Goal: Task Accomplishment & Management: Complete application form

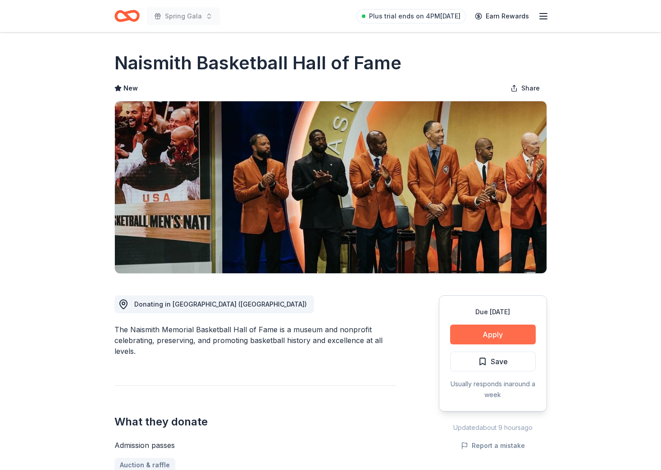
click at [492, 340] on button "Apply" at bounding box center [493, 335] width 86 height 20
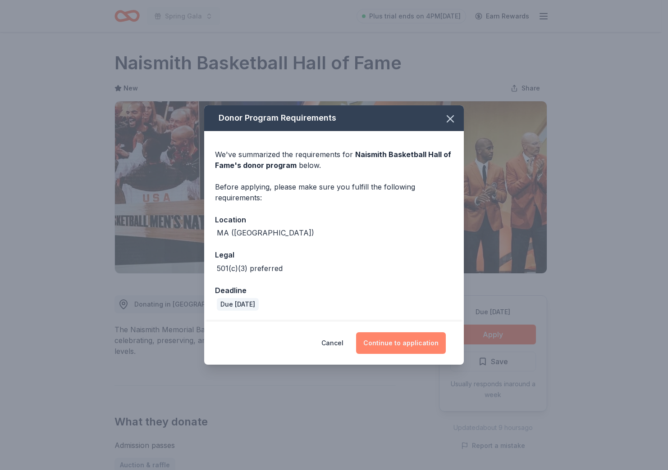
click at [392, 342] on button "Continue to application" at bounding box center [401, 343] width 90 height 22
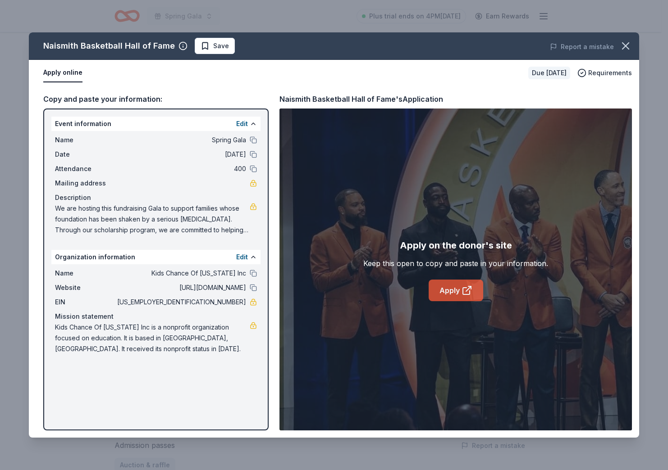
click at [453, 289] on link "Apply" at bounding box center [455, 291] width 55 height 22
click at [623, 48] on icon "button" at bounding box center [625, 46] width 6 height 6
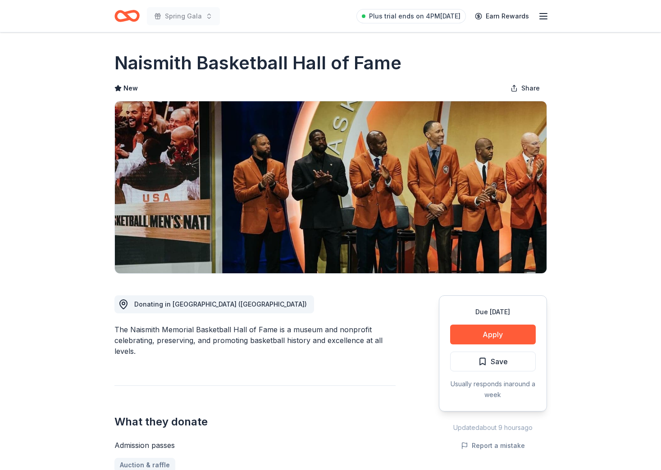
click at [127, 11] on icon "Home" at bounding box center [126, 15] width 25 height 21
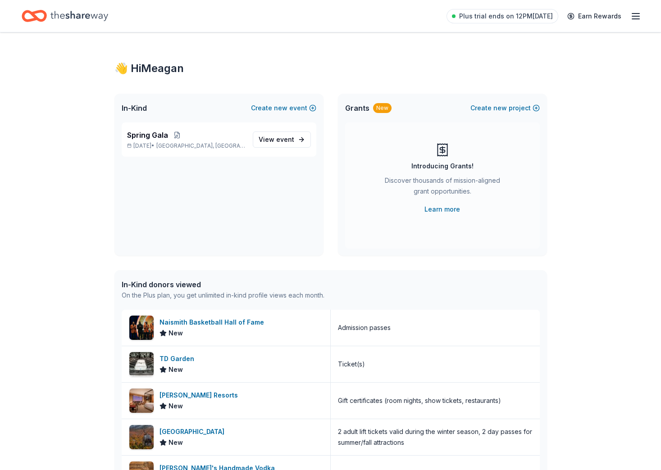
click at [635, 21] on icon "button" at bounding box center [635, 16] width 11 height 11
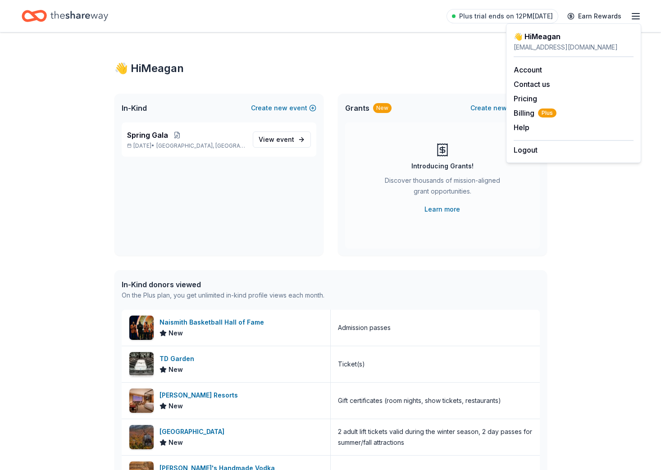
click at [638, 310] on div "👋 Hi Meagan In-Kind Create new event Spring Gala Mar 05, 2026 • Boston, MA View…" at bounding box center [330, 346] width 661 height 629
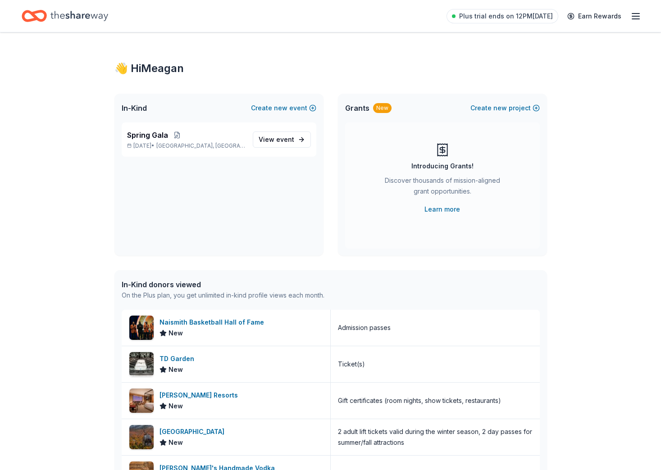
click at [92, 19] on icon "Home" at bounding box center [79, 16] width 58 height 18
click at [171, 138] on button at bounding box center [177, 135] width 18 height 7
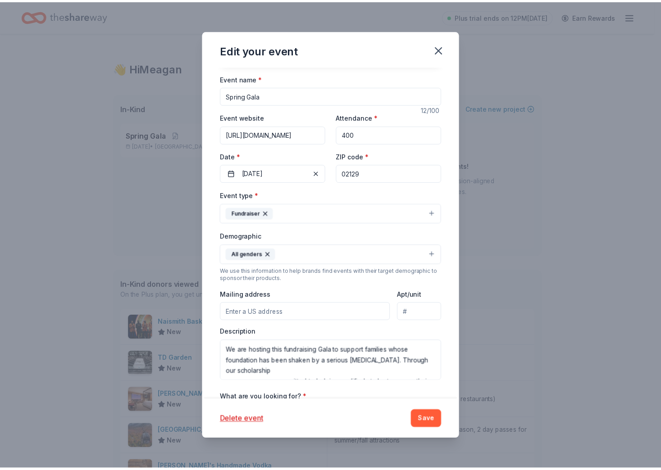
scroll to position [154, 0]
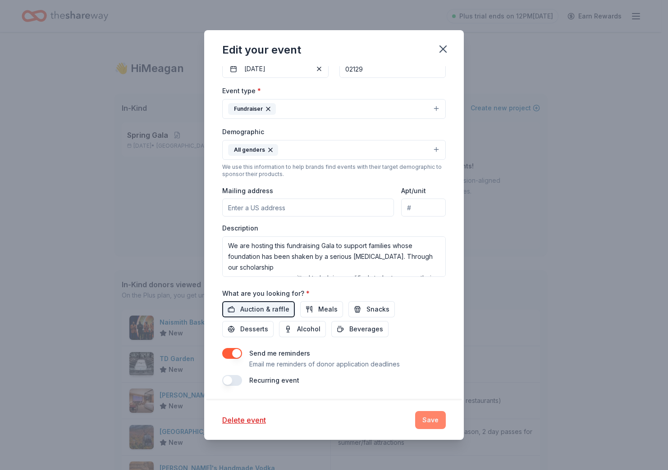
click at [436, 412] on button "Save" at bounding box center [430, 420] width 31 height 18
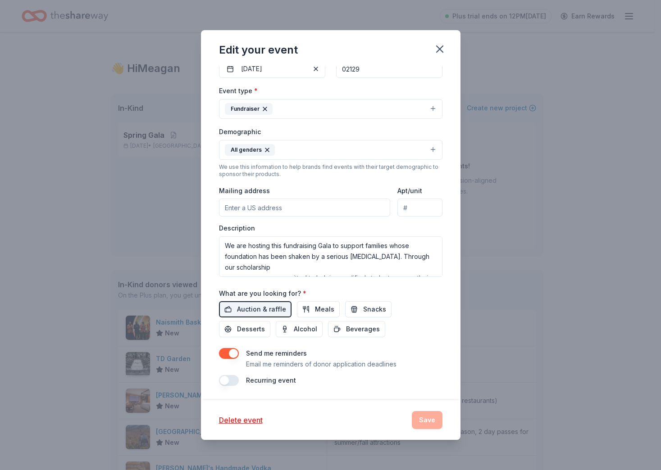
click at [436, 415] on div "Delete event Save" at bounding box center [330, 420] width 223 height 18
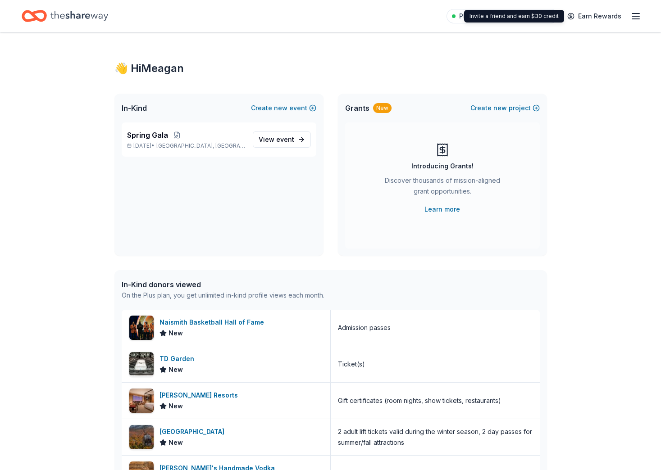
click at [630, 16] on icon "button" at bounding box center [635, 16] width 11 height 11
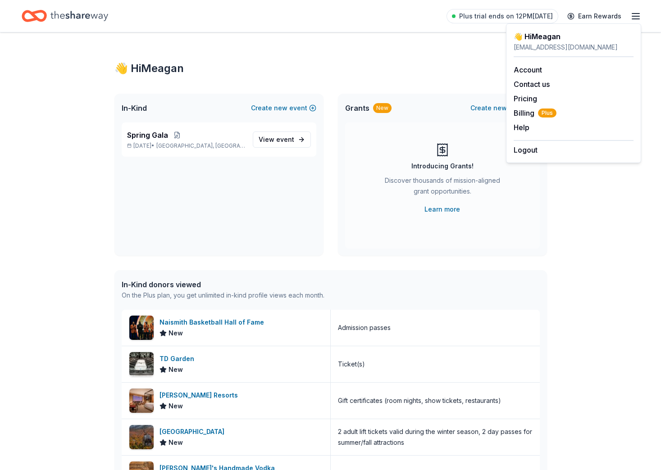
click at [643, 17] on div "Plus trial ends on 12PM, 10/13 Earn Rewards" at bounding box center [330, 16] width 661 height 32
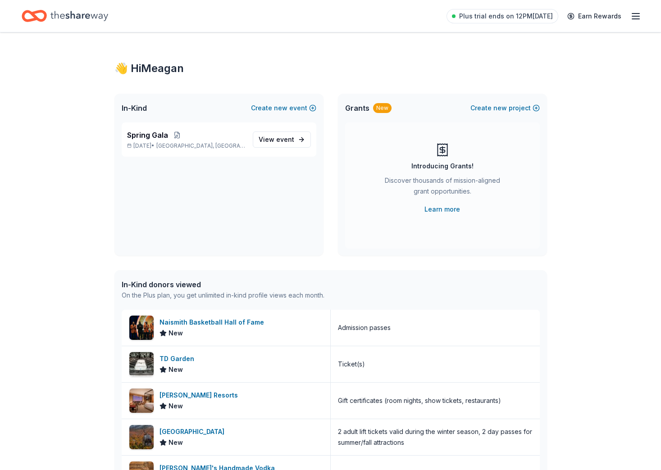
click at [70, 14] on icon "Home" at bounding box center [79, 16] width 58 height 18
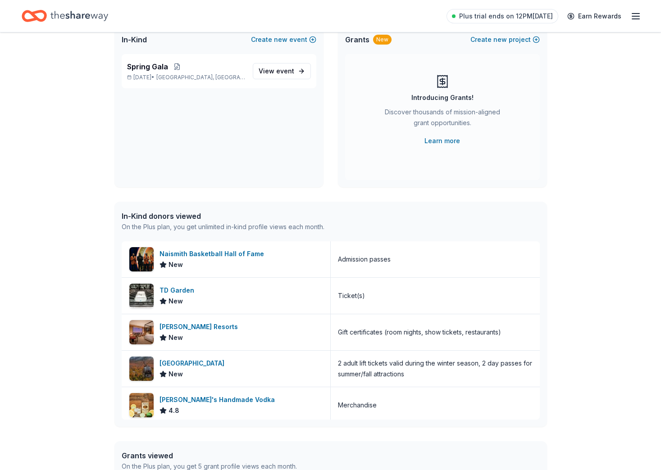
scroll to position [0, 0]
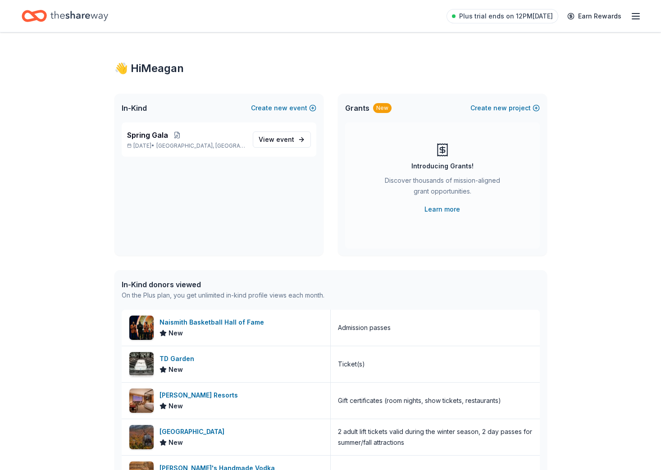
click at [61, 18] on icon "Home" at bounding box center [79, 16] width 58 height 18
drag, startPoint x: 138, startPoint y: 71, endPoint x: 140, endPoint y: 66, distance: 5.7
click at [139, 71] on div "👋 Hi Meagan" at bounding box center [330, 68] width 432 height 14
click at [274, 139] on span "View event" at bounding box center [277, 139] width 36 height 11
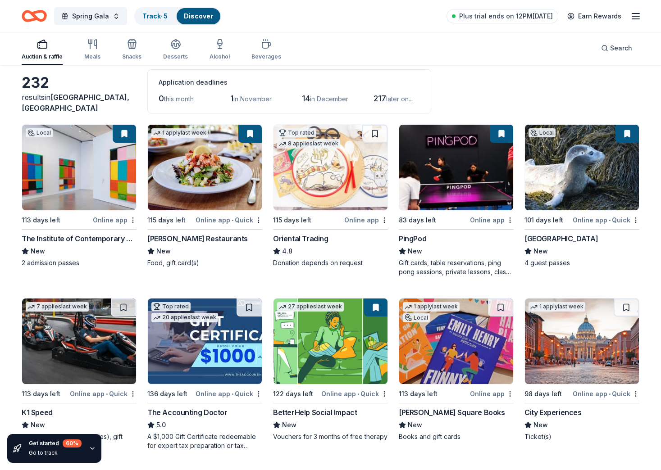
scroll to position [90, 0]
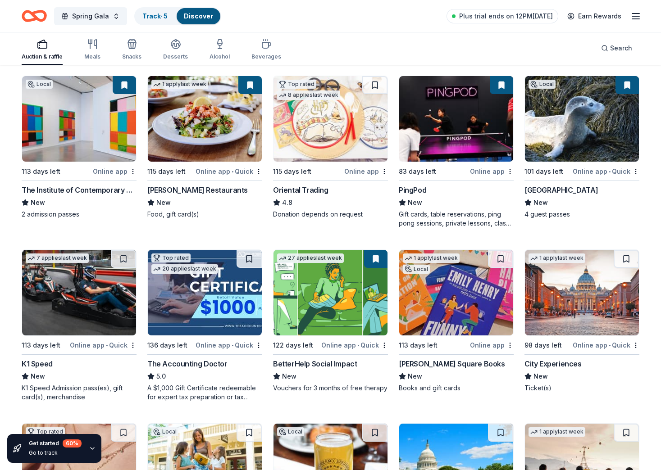
click at [595, 292] on img at bounding box center [582, 293] width 114 height 86
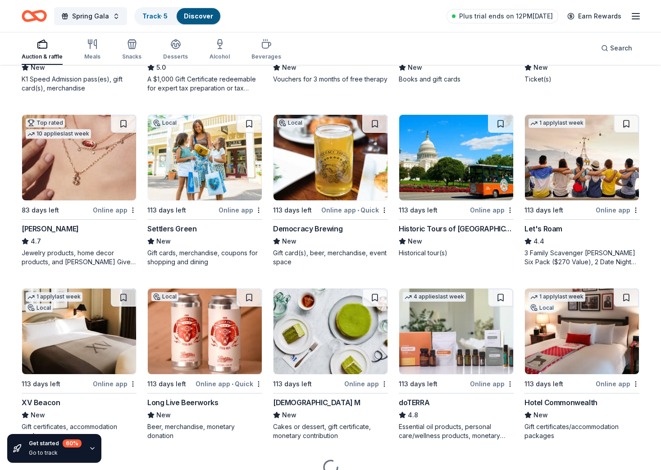
scroll to position [441, 0]
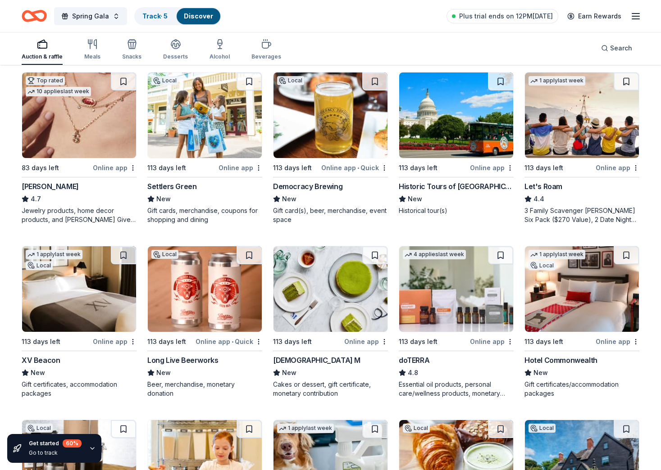
click at [210, 122] on img at bounding box center [205, 116] width 114 height 86
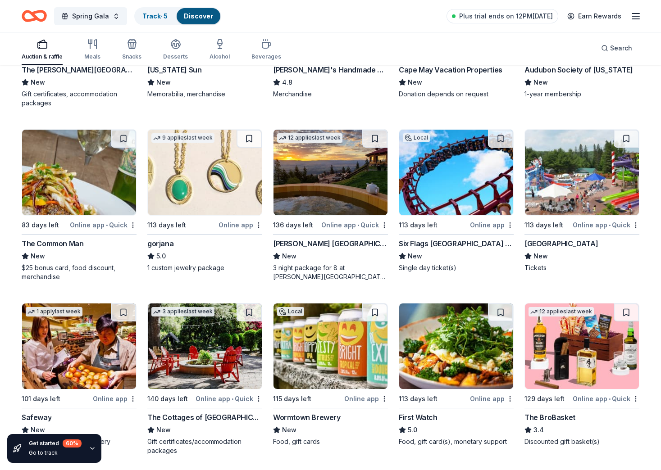
scroll to position [2225, 0]
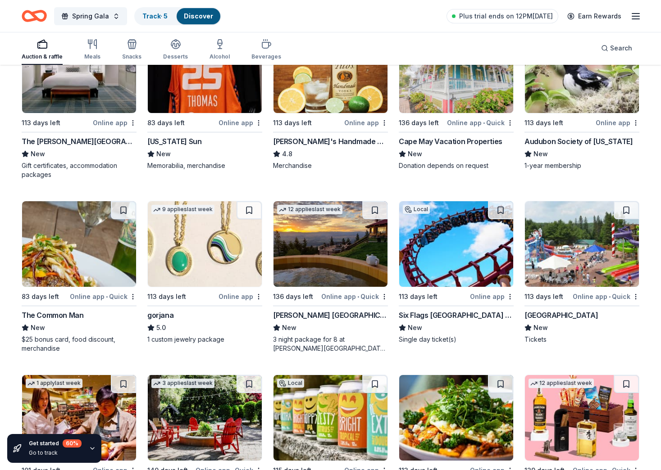
click at [577, 261] on img at bounding box center [582, 244] width 114 height 86
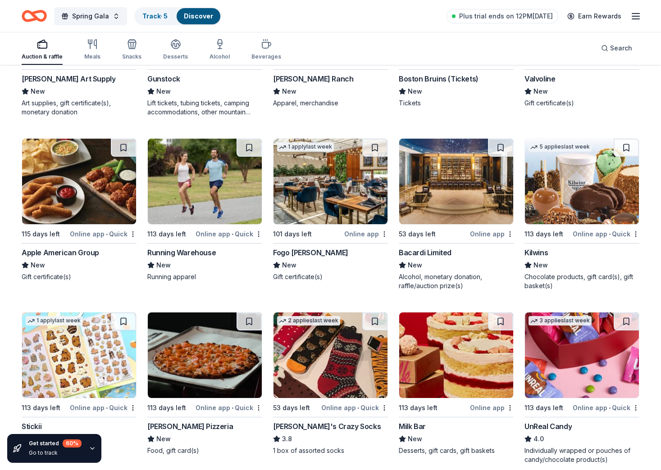
scroll to position [4090, 0]
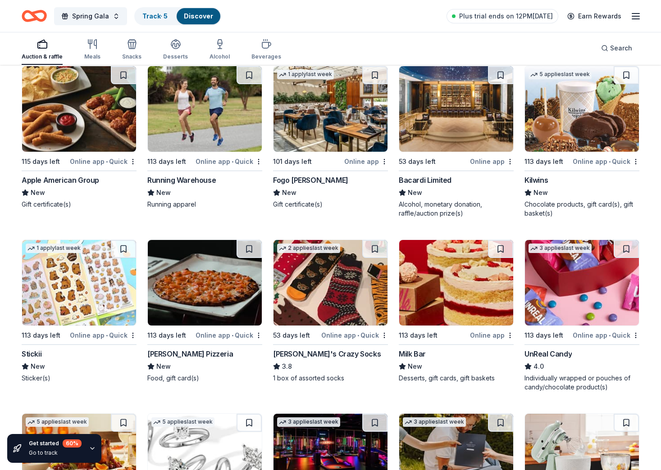
click at [594, 295] on img at bounding box center [582, 283] width 114 height 86
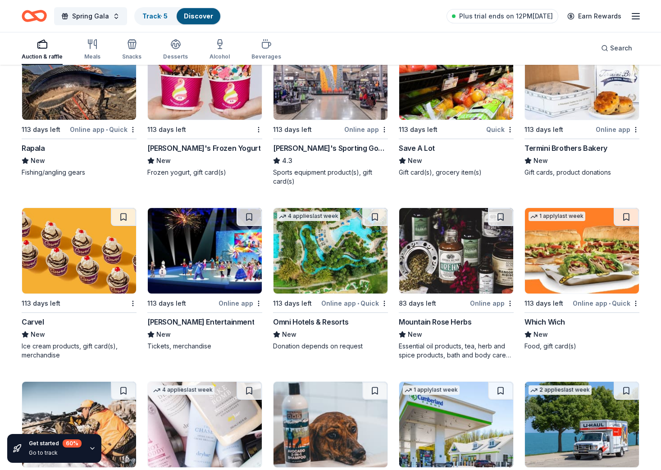
scroll to position [4843, 0]
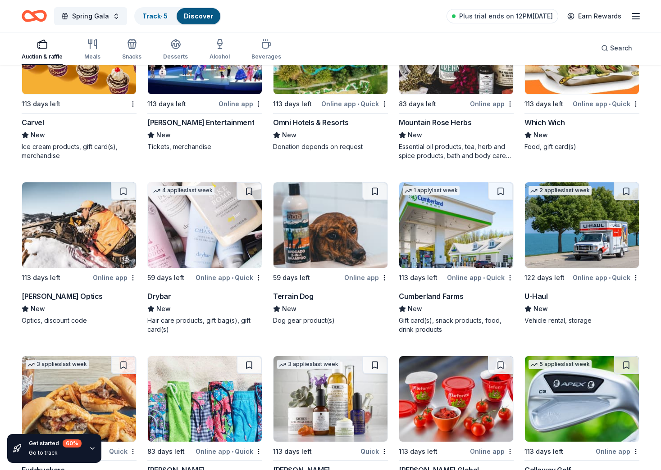
click at [195, 232] on img at bounding box center [205, 225] width 114 height 86
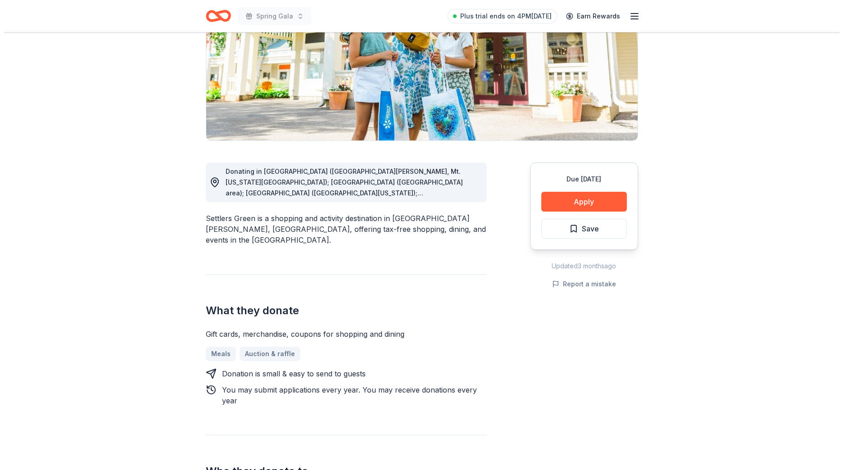
scroll to position [135, 0]
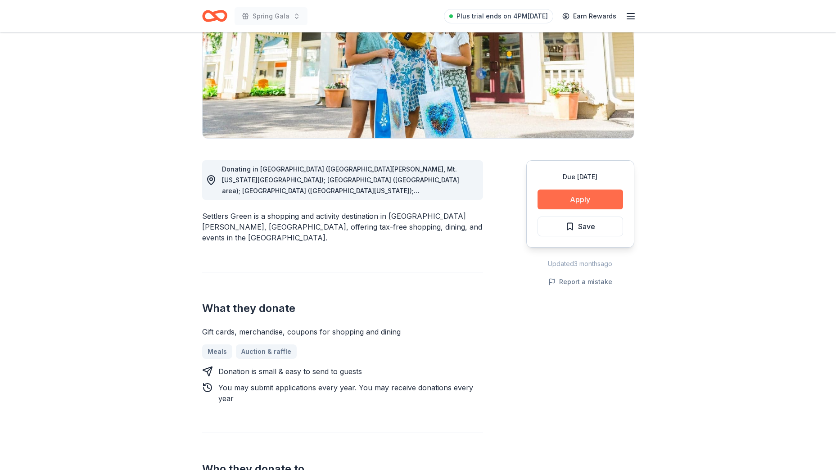
click at [572, 196] on button "Apply" at bounding box center [581, 200] width 86 height 20
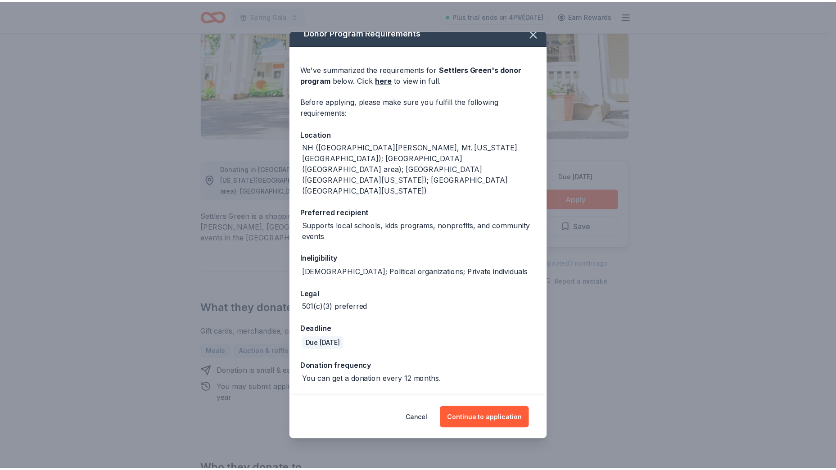
scroll to position [12, 0]
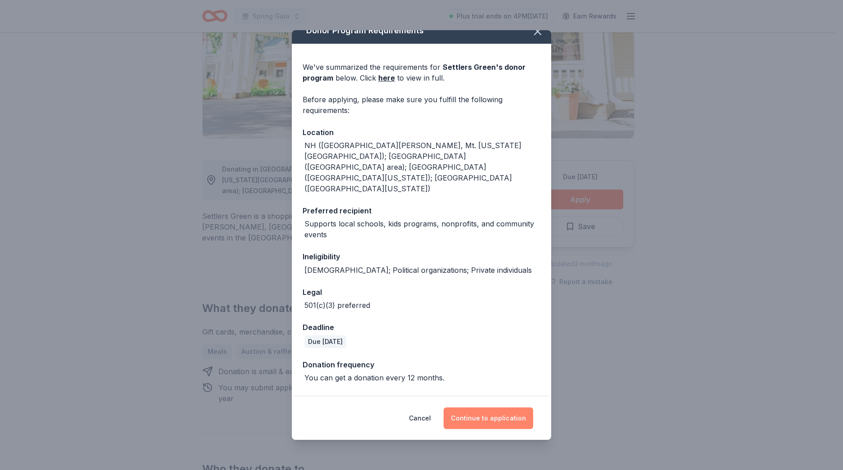
click at [502, 418] on button "Continue to application" at bounding box center [489, 419] width 90 height 22
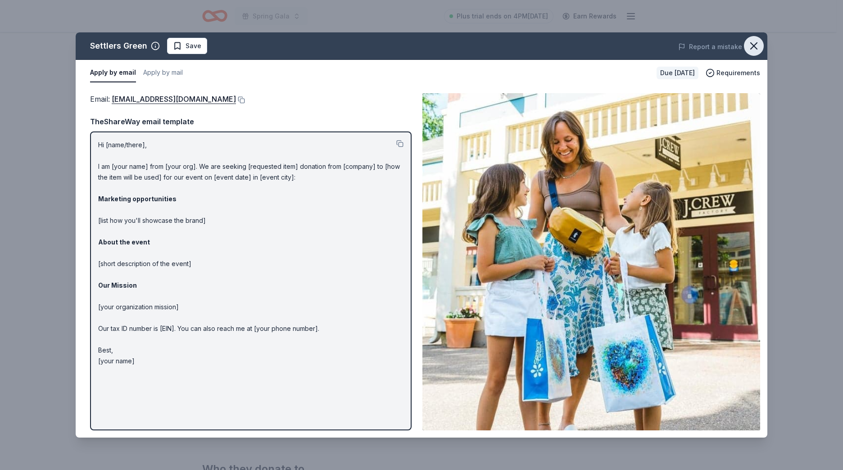
click at [757, 46] on icon "button" at bounding box center [754, 46] width 13 height 13
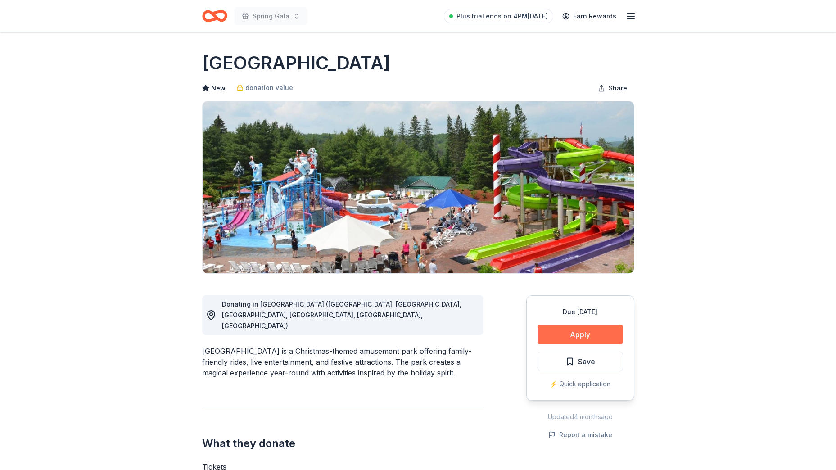
click at [593, 338] on button "Apply" at bounding box center [581, 335] width 86 height 20
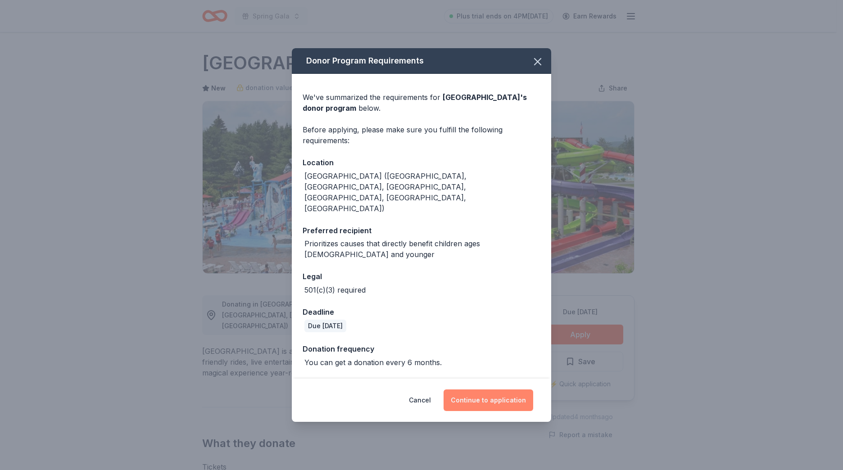
click at [498, 390] on button "Continue to application" at bounding box center [489, 401] width 90 height 22
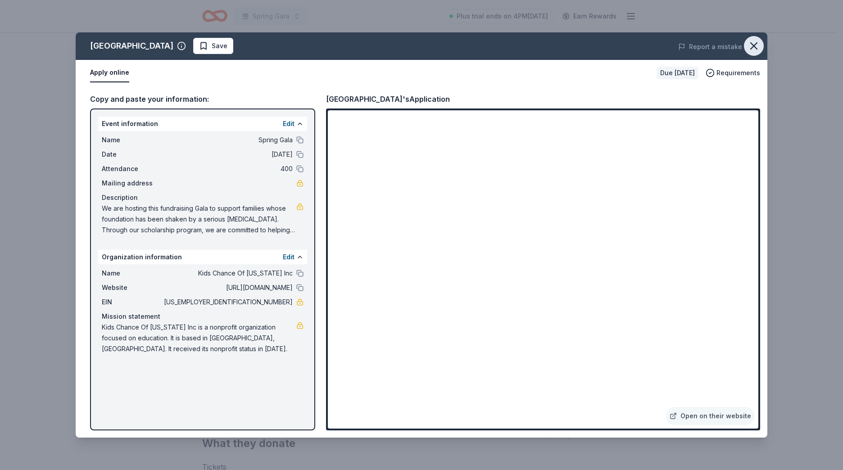
click at [757, 48] on icon "button" at bounding box center [754, 46] width 13 height 13
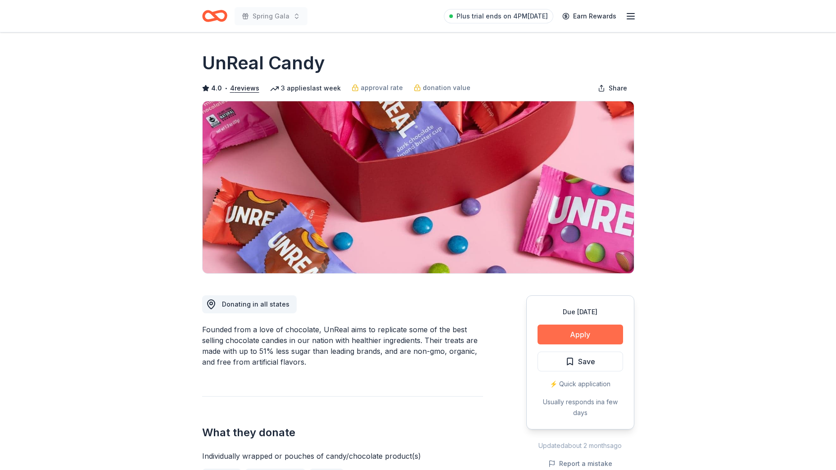
click at [589, 331] on button "Apply" at bounding box center [581, 335] width 86 height 20
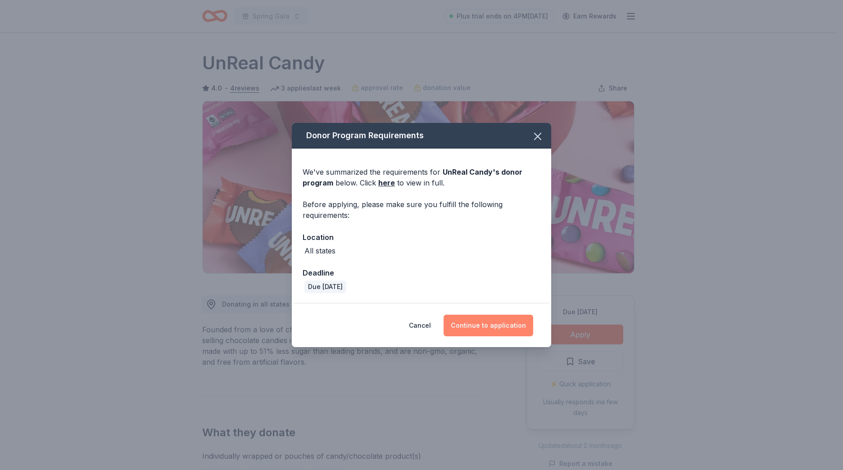
click at [491, 328] on button "Continue to application" at bounding box center [489, 326] width 90 height 22
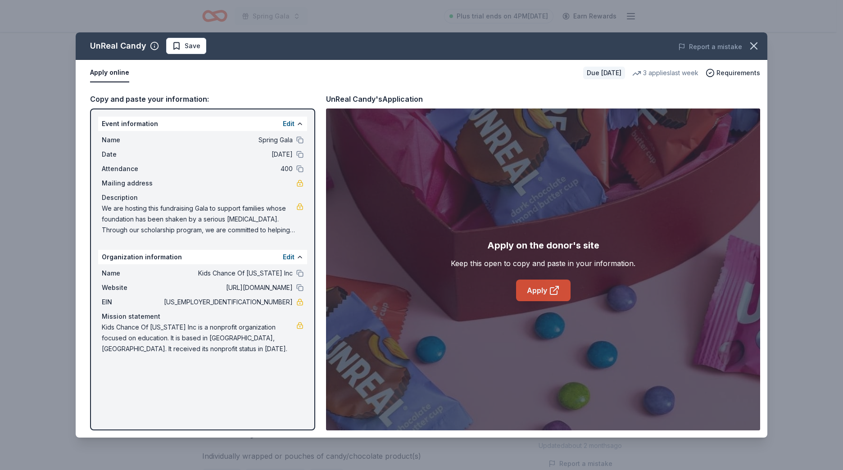
click at [544, 296] on link "Apply" at bounding box center [543, 291] width 55 height 22
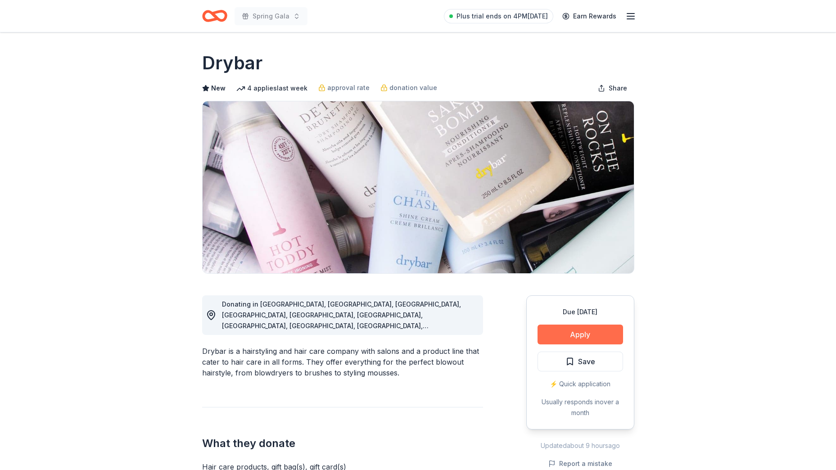
click at [598, 337] on button "Apply" at bounding box center [581, 335] width 86 height 20
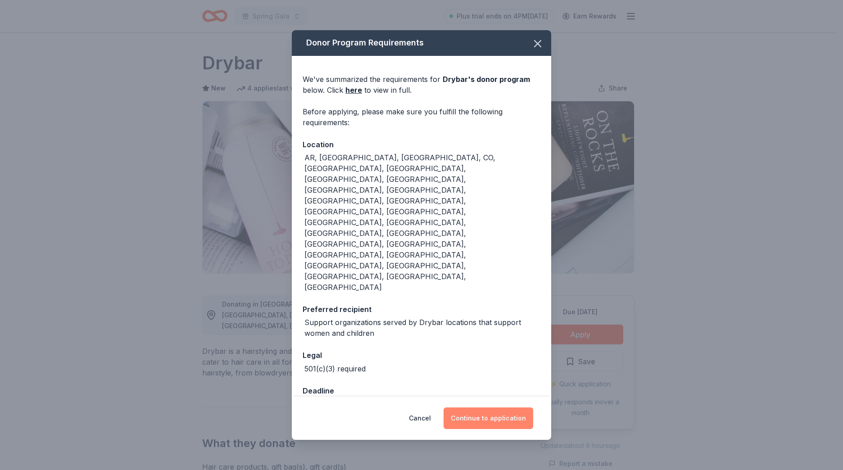
click at [505, 408] on button "Continue to application" at bounding box center [489, 419] width 90 height 22
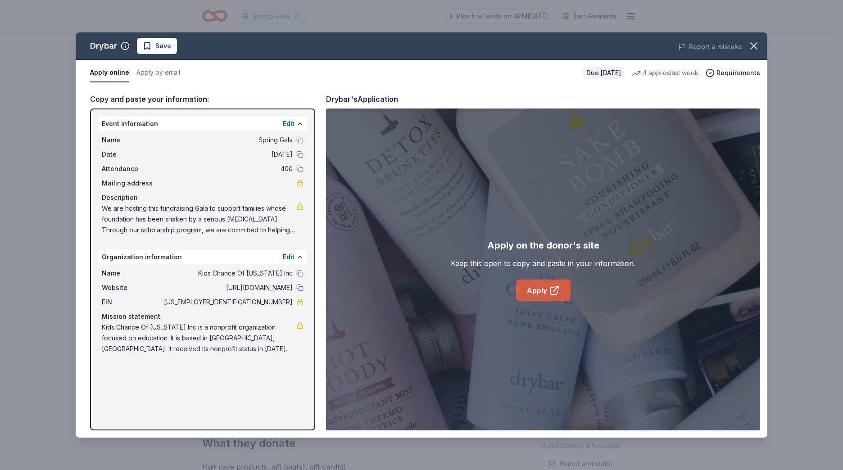
click at [540, 294] on link "Apply" at bounding box center [543, 291] width 55 height 22
click at [537, 286] on link "Apply" at bounding box center [543, 291] width 55 height 22
